Goal: Task Accomplishment & Management: Manage account settings

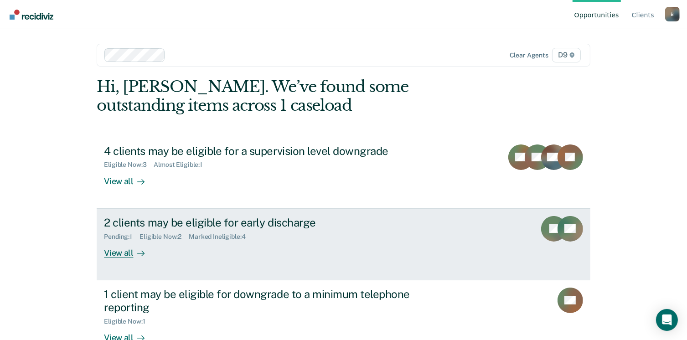
click at [125, 250] on div "View all" at bounding box center [129, 249] width 51 height 18
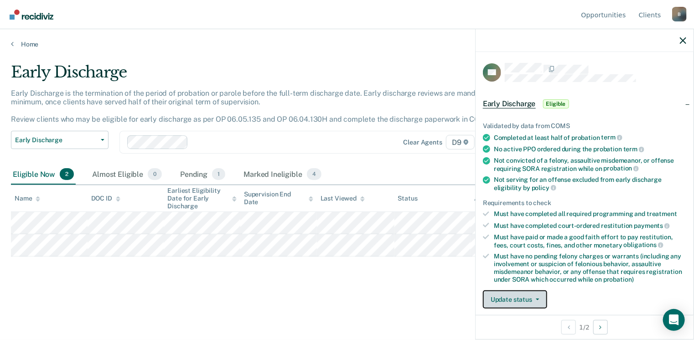
click at [530, 303] on button "Update status" at bounding box center [515, 299] width 64 height 18
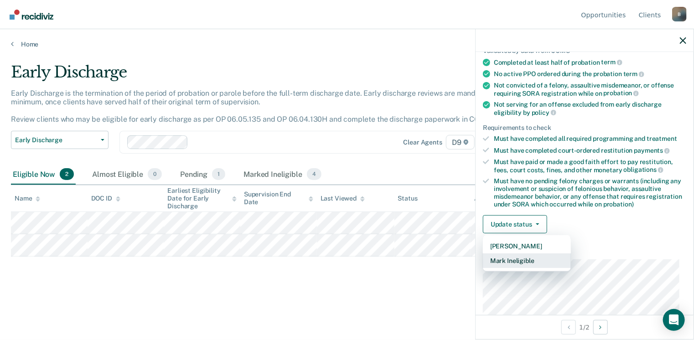
scroll to position [76, 0]
click at [557, 257] on button "Mark Ineligible" at bounding box center [527, 259] width 88 height 15
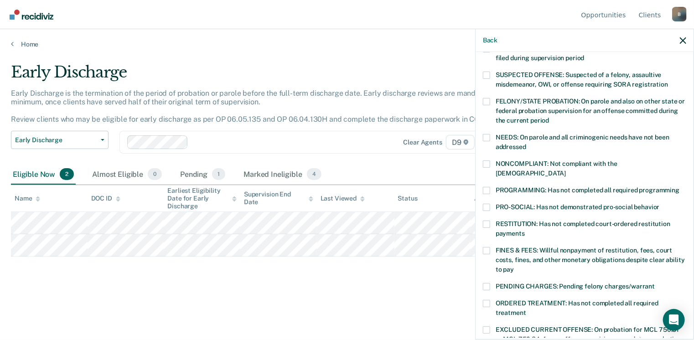
click at [485, 135] on span at bounding box center [486, 137] width 7 height 7
click at [526, 144] on input "NEEDS: On parole and all criminogenic needs have not been addressed" at bounding box center [526, 144] width 0 height 0
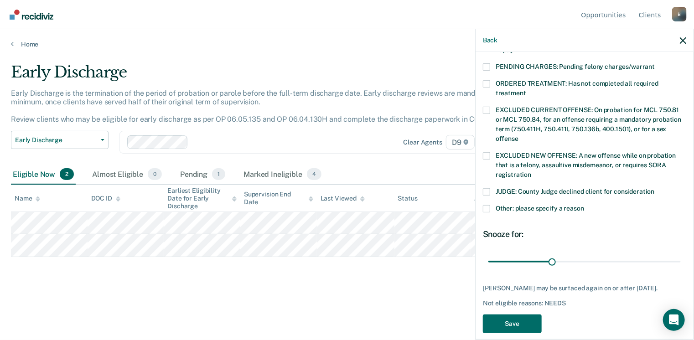
scroll to position [296, 0]
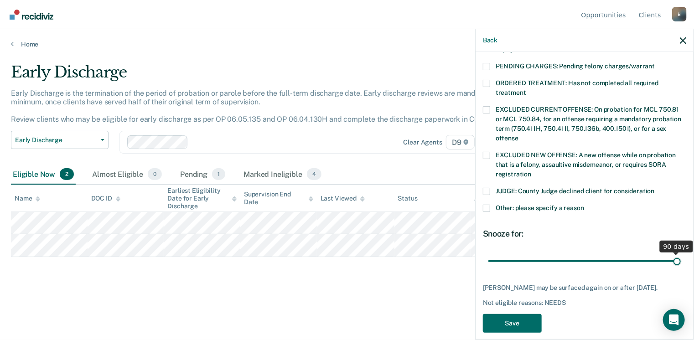
drag, startPoint x: 550, startPoint y: 250, endPoint x: 671, endPoint y: 264, distance: 121.2
type input "90"
click at [671, 264] on input "range" at bounding box center [584, 261] width 192 height 16
click at [524, 314] on button "Save" at bounding box center [512, 323] width 59 height 19
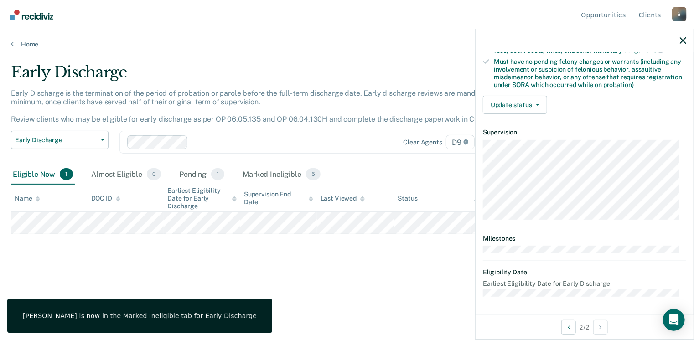
scroll to position [191, 0]
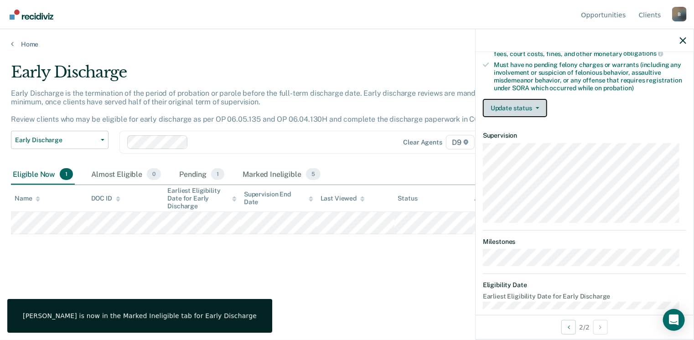
click at [507, 105] on button "Update status" at bounding box center [515, 108] width 64 height 18
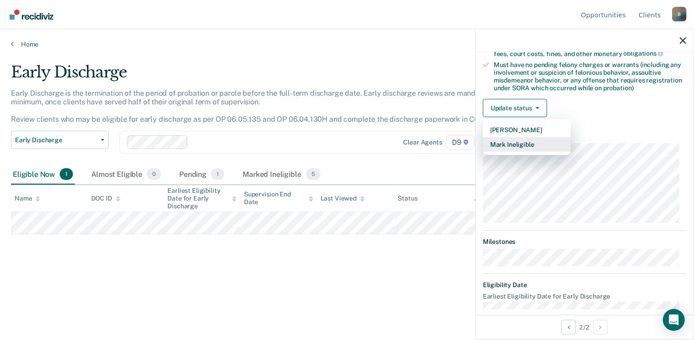
click at [508, 142] on button "Mark Ineligible" at bounding box center [527, 144] width 88 height 15
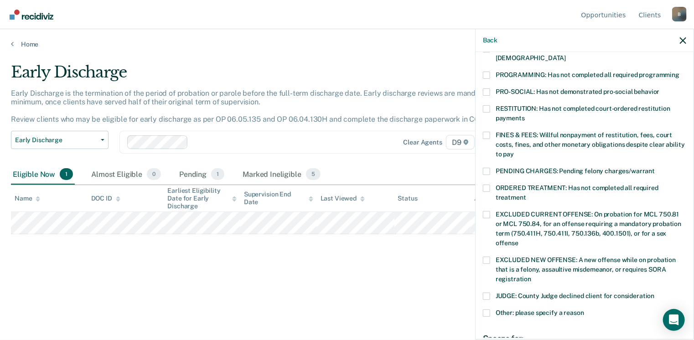
click at [493, 132] on label "FINES & FEES: Willful nonpayment of restitution, fees, court costs, fines, and …" at bounding box center [584, 146] width 203 height 29
click at [514, 151] on input "FINES & FEES: Willful nonpayment of restitution, fees, court costs, fines, and …" at bounding box center [514, 151] width 0 height 0
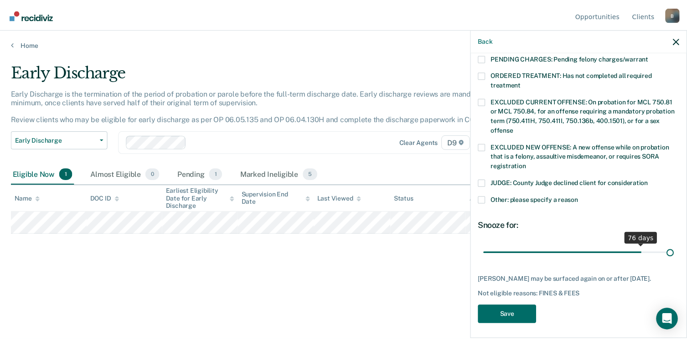
scroll to position [297, 0]
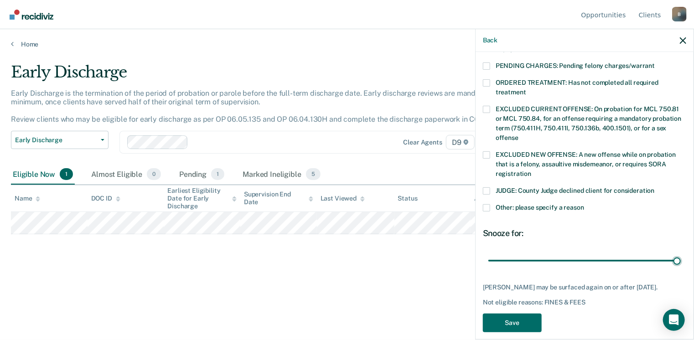
drag, startPoint x: 551, startPoint y: 241, endPoint x: 690, endPoint y: 245, distance: 138.6
type input "90"
click at [680, 253] on input "range" at bounding box center [584, 261] width 192 height 16
click at [522, 314] on button "Save" at bounding box center [512, 323] width 59 height 19
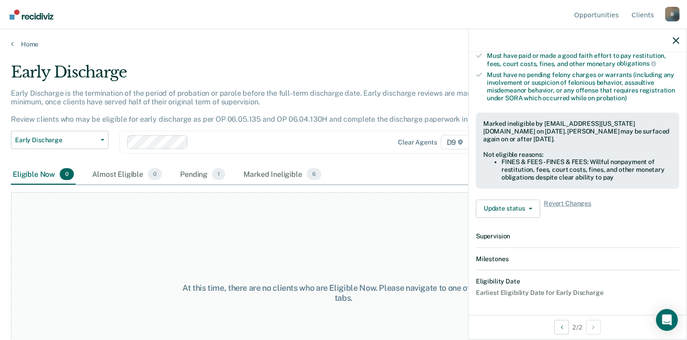
scroll to position [291, 0]
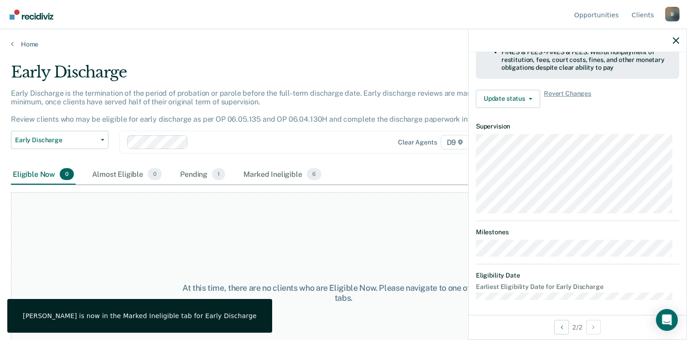
click at [22, 49] on main "Early Discharge Early Discharge is the termination of the period of probation o…" at bounding box center [343, 192] width 687 height 289
click at [20, 44] on link "Home" at bounding box center [343, 44] width 665 height 8
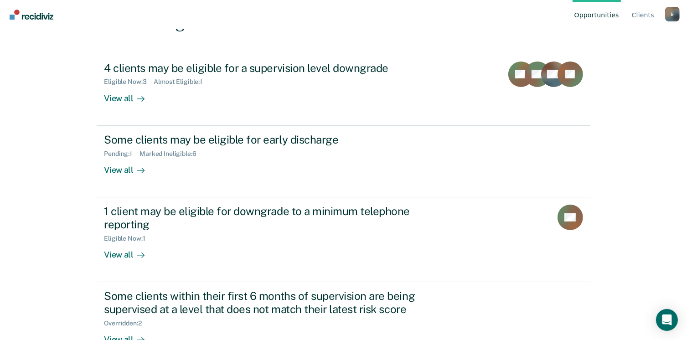
scroll to position [87, 0]
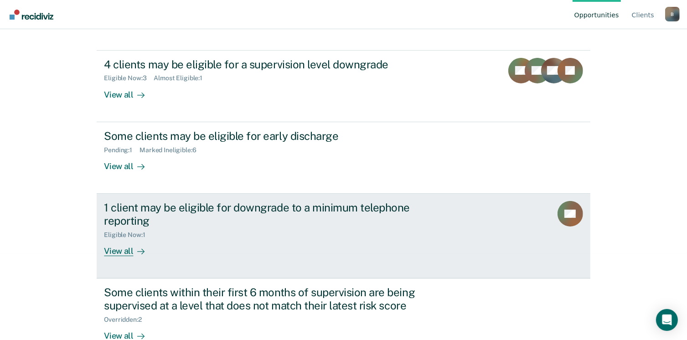
click at [134, 231] on div "Eligible Now : 1" at bounding box center [128, 235] width 48 height 8
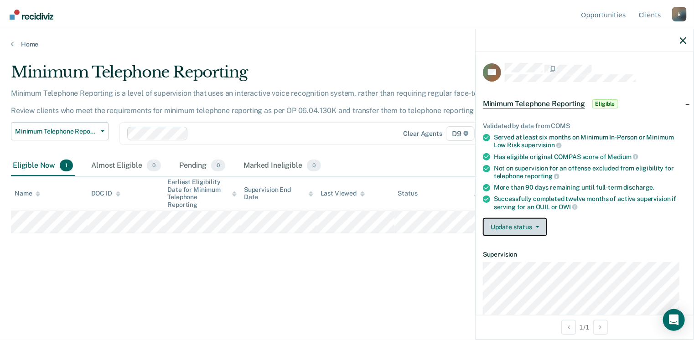
click at [543, 226] on button "Update status" at bounding box center [515, 227] width 64 height 18
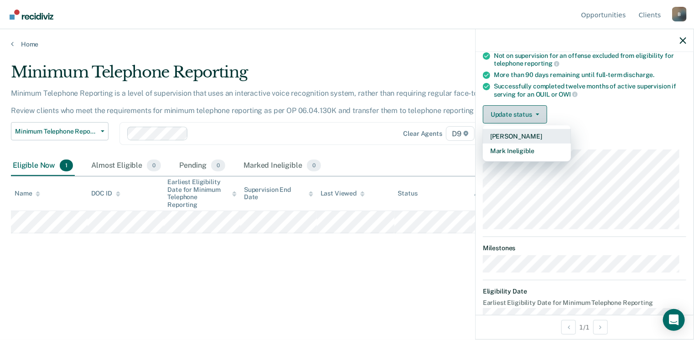
scroll to position [129, 0]
